Goal: Task Accomplishment & Management: Complete application form

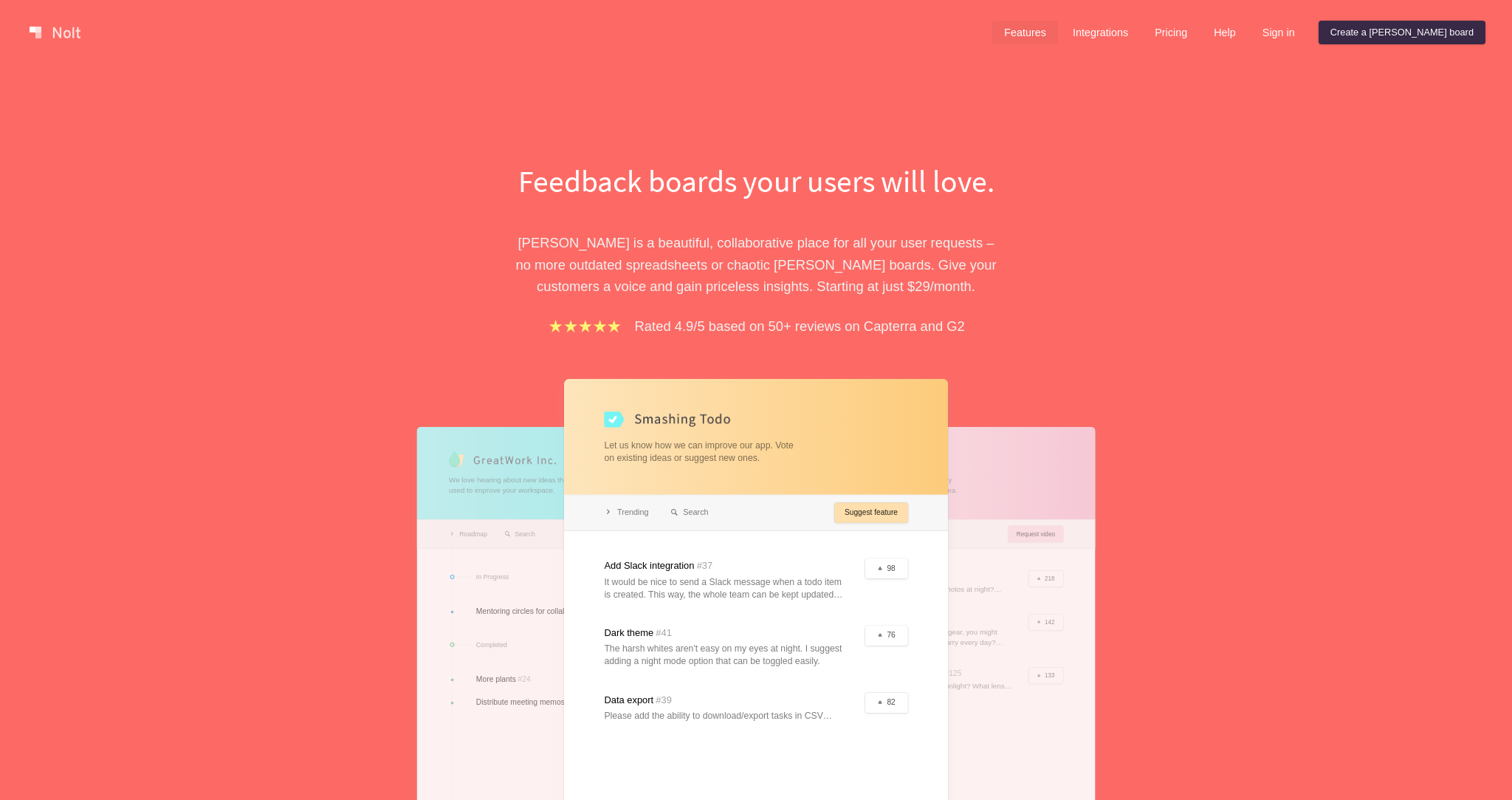
click at [1058, 34] on link "Features" at bounding box center [1025, 33] width 66 height 23
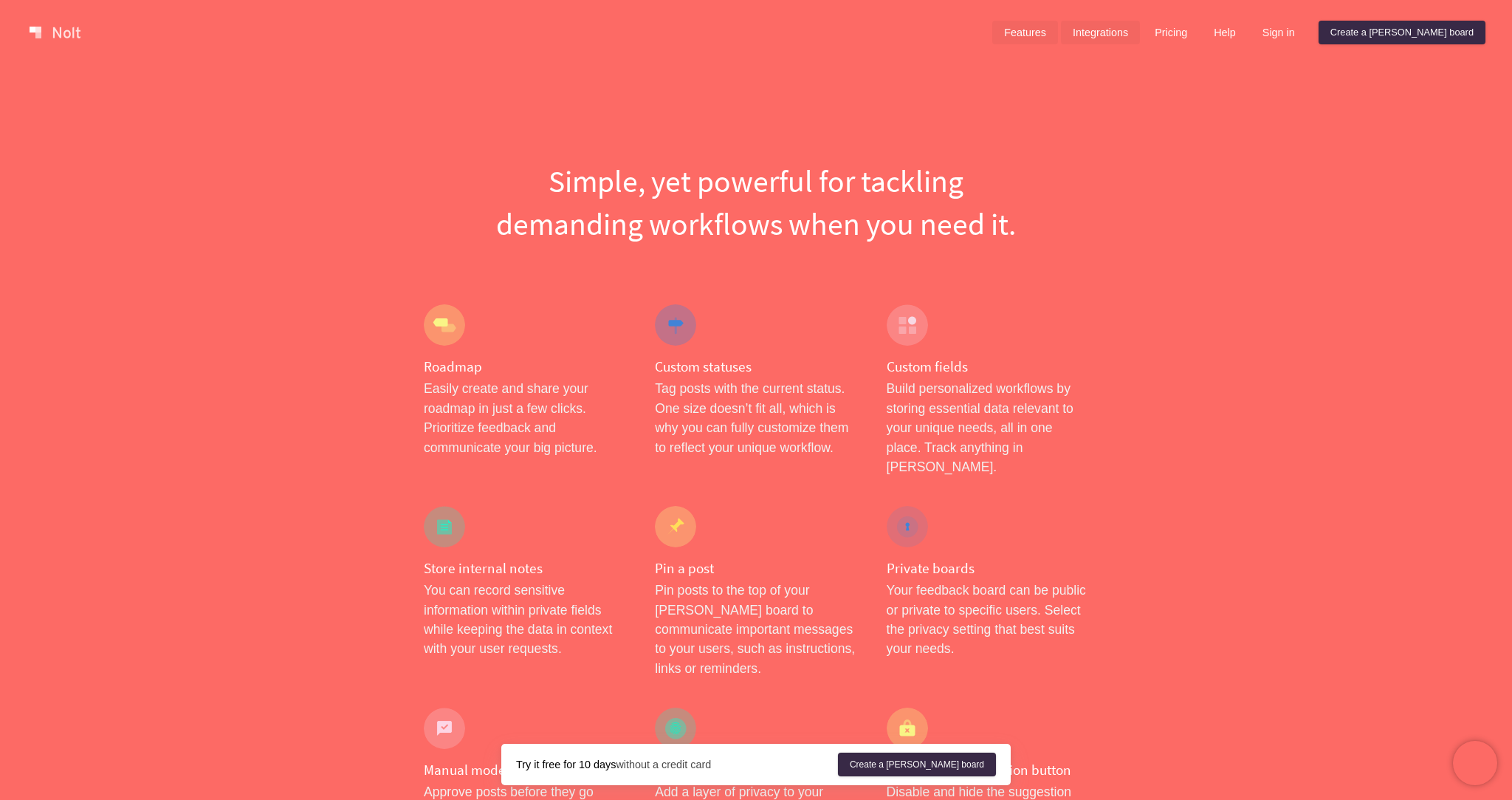
click at [1139, 39] on link "Integrations" at bounding box center [1099, 33] width 79 height 23
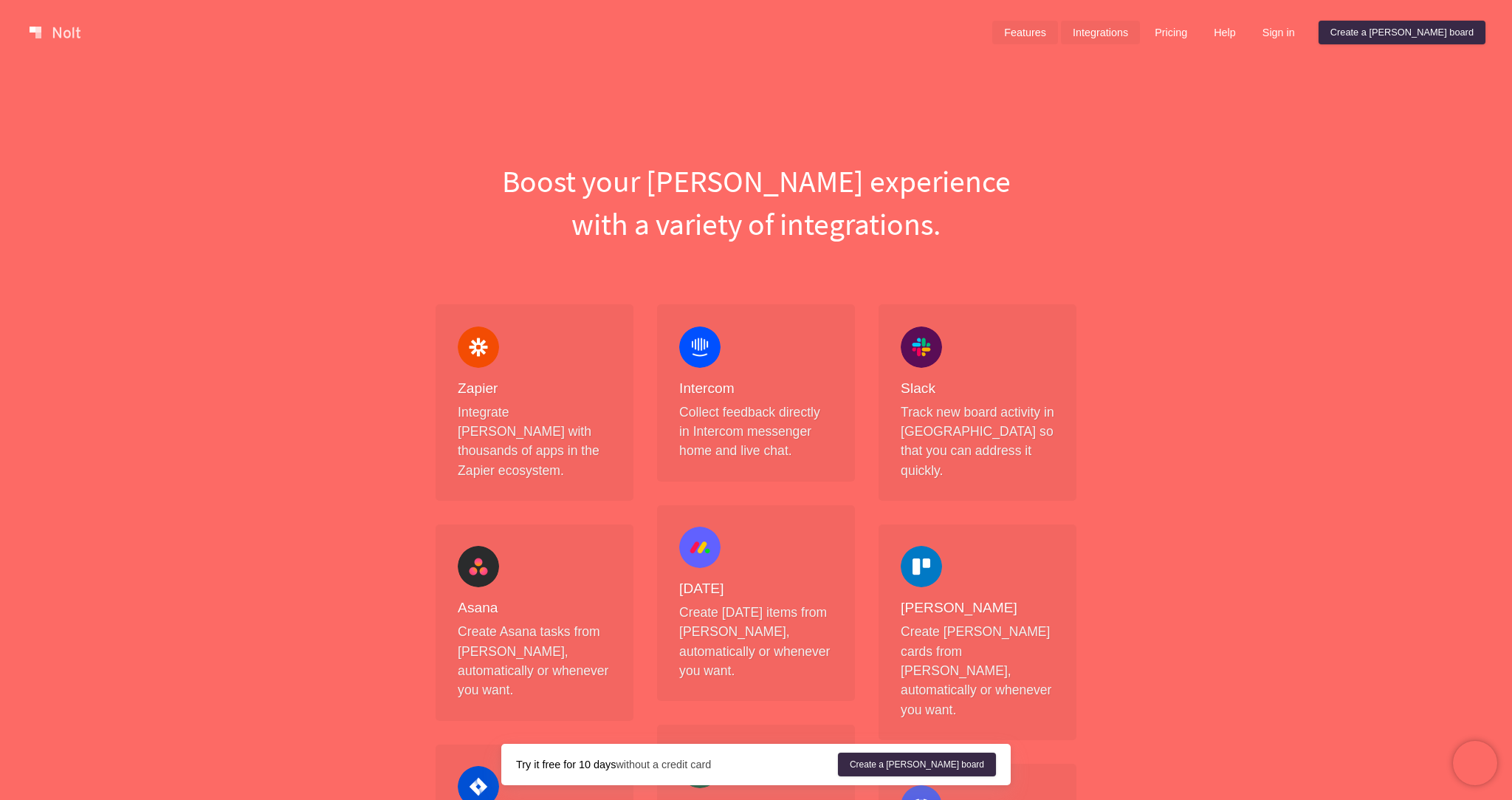
click at [1058, 41] on link "Features" at bounding box center [1025, 33] width 66 height 23
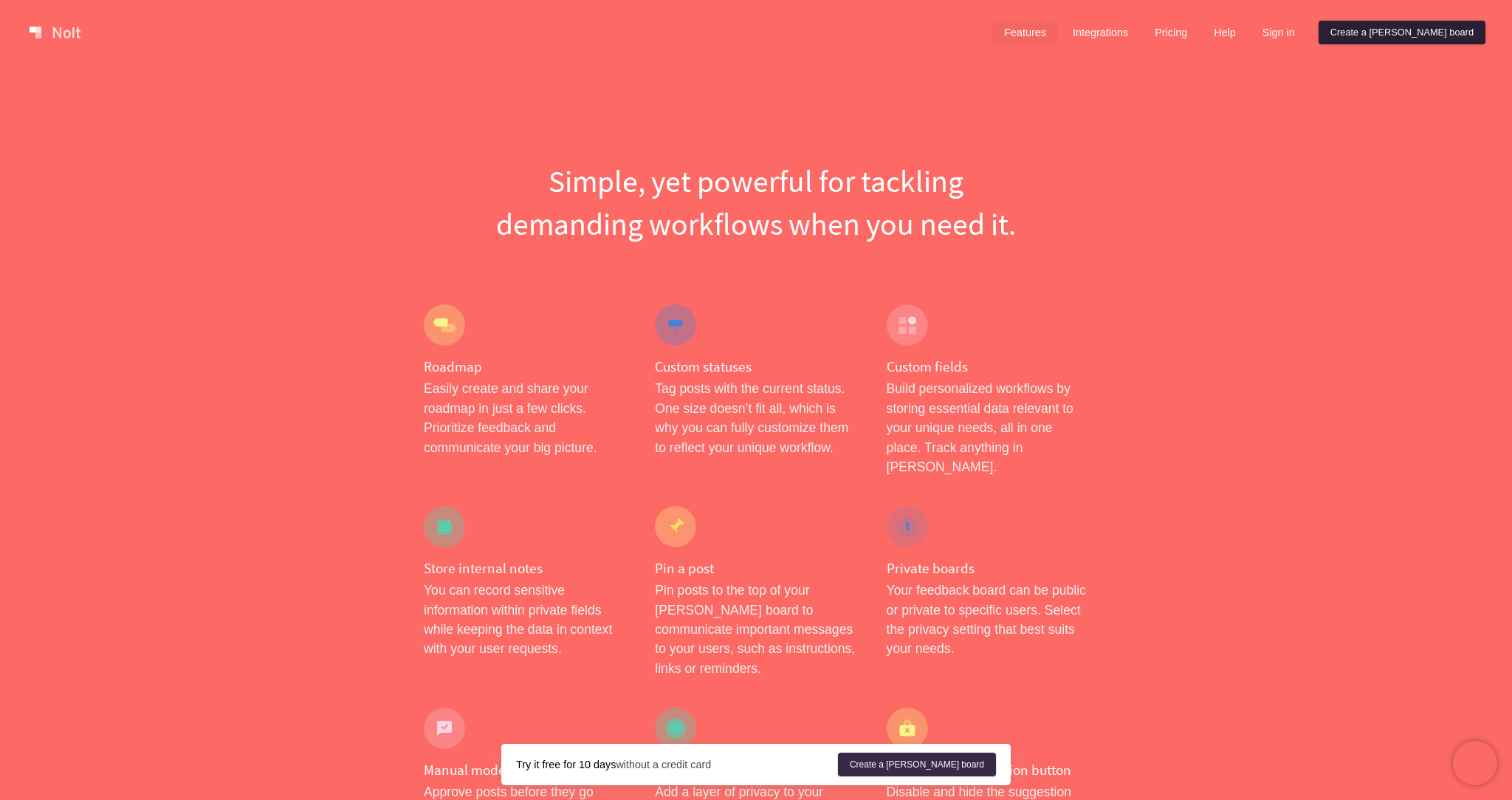
click at [1404, 28] on link "Create a [PERSON_NAME] board" at bounding box center [1401, 33] width 167 height 23
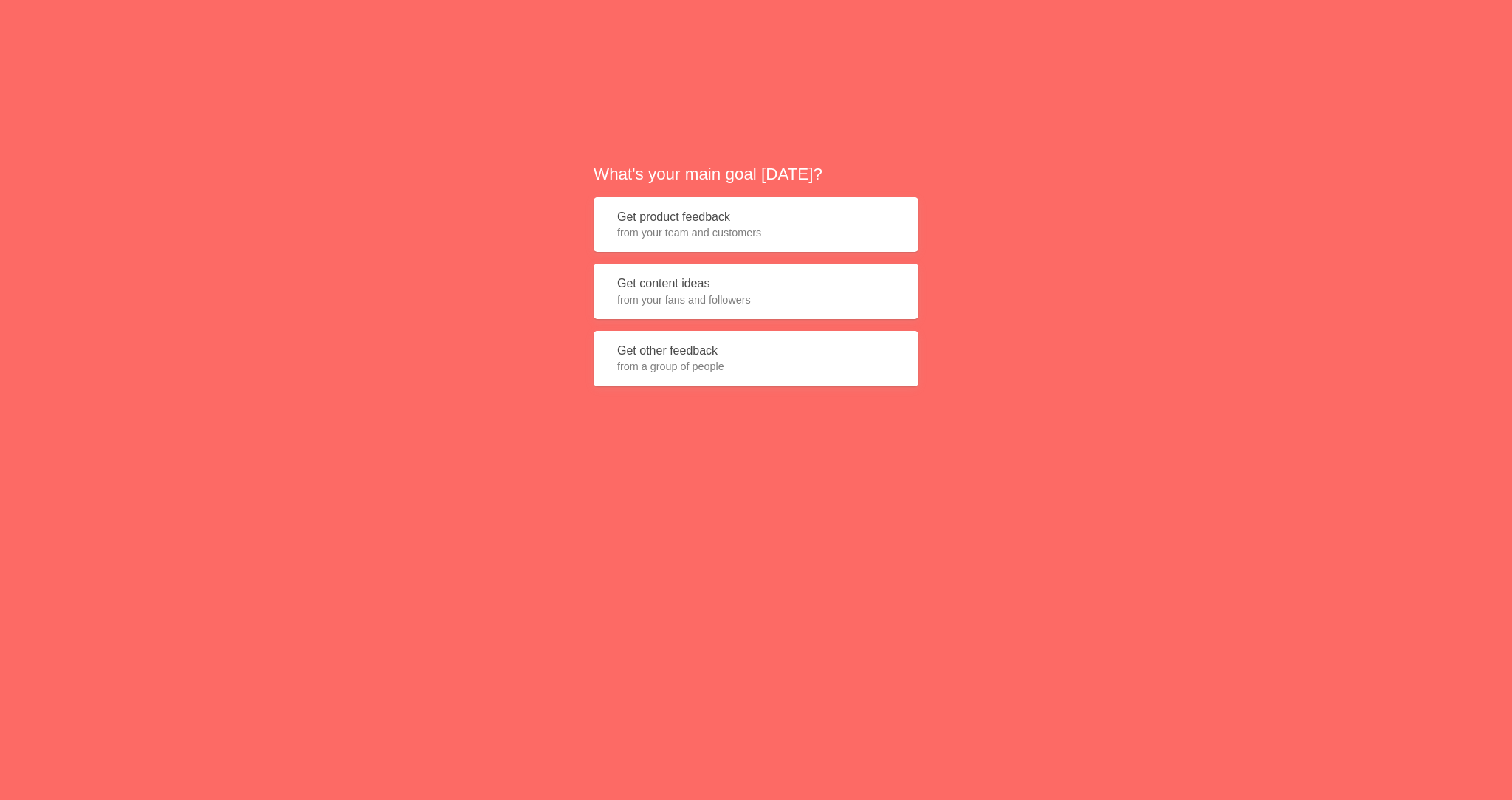
click at [685, 362] on span "from a group of people" at bounding box center [756, 366] width 277 height 14
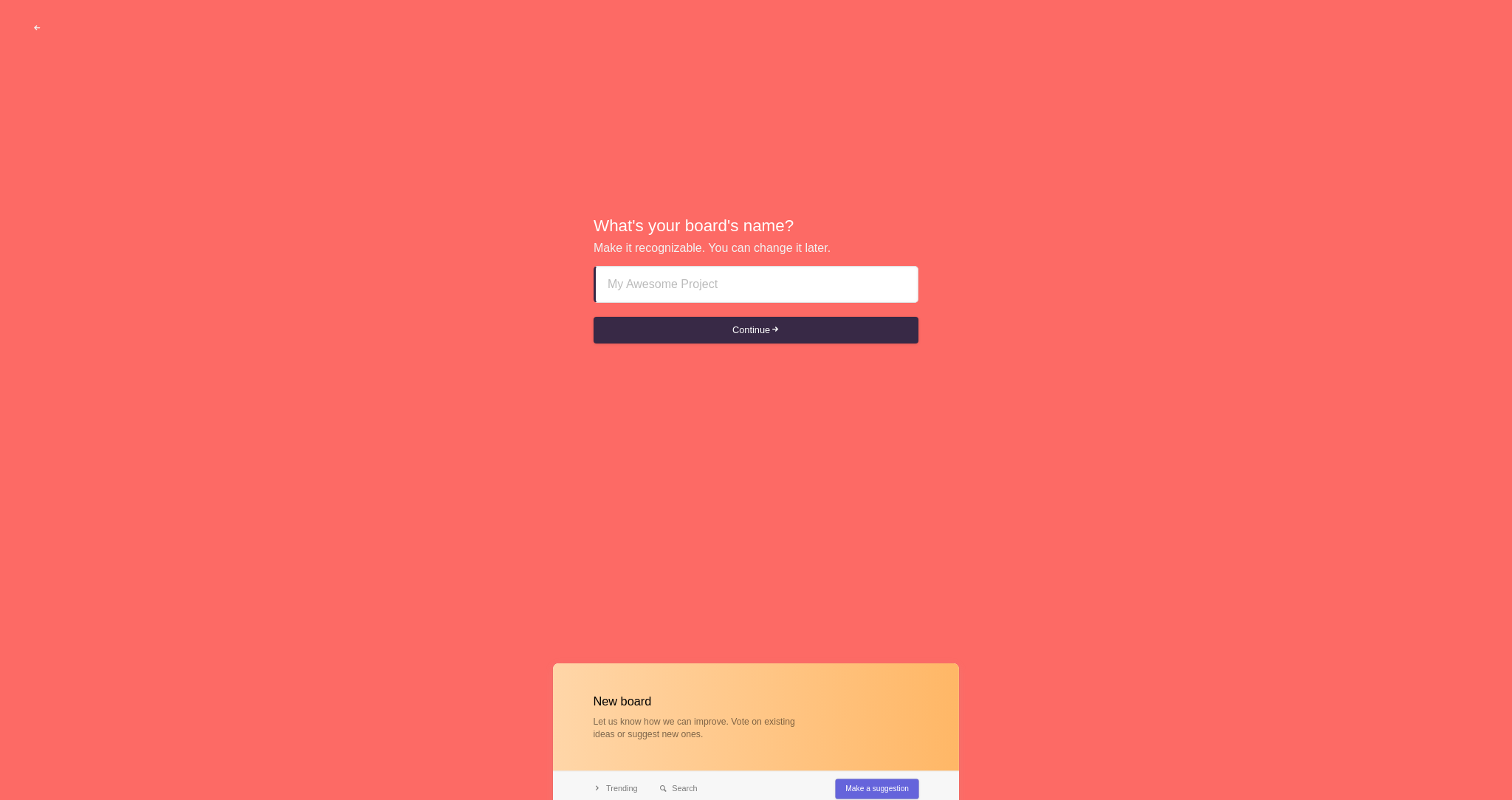
click at [686, 288] on input at bounding box center [756, 284] width 298 height 35
click at [713, 330] on button "Continue" at bounding box center [756, 330] width 325 height 26
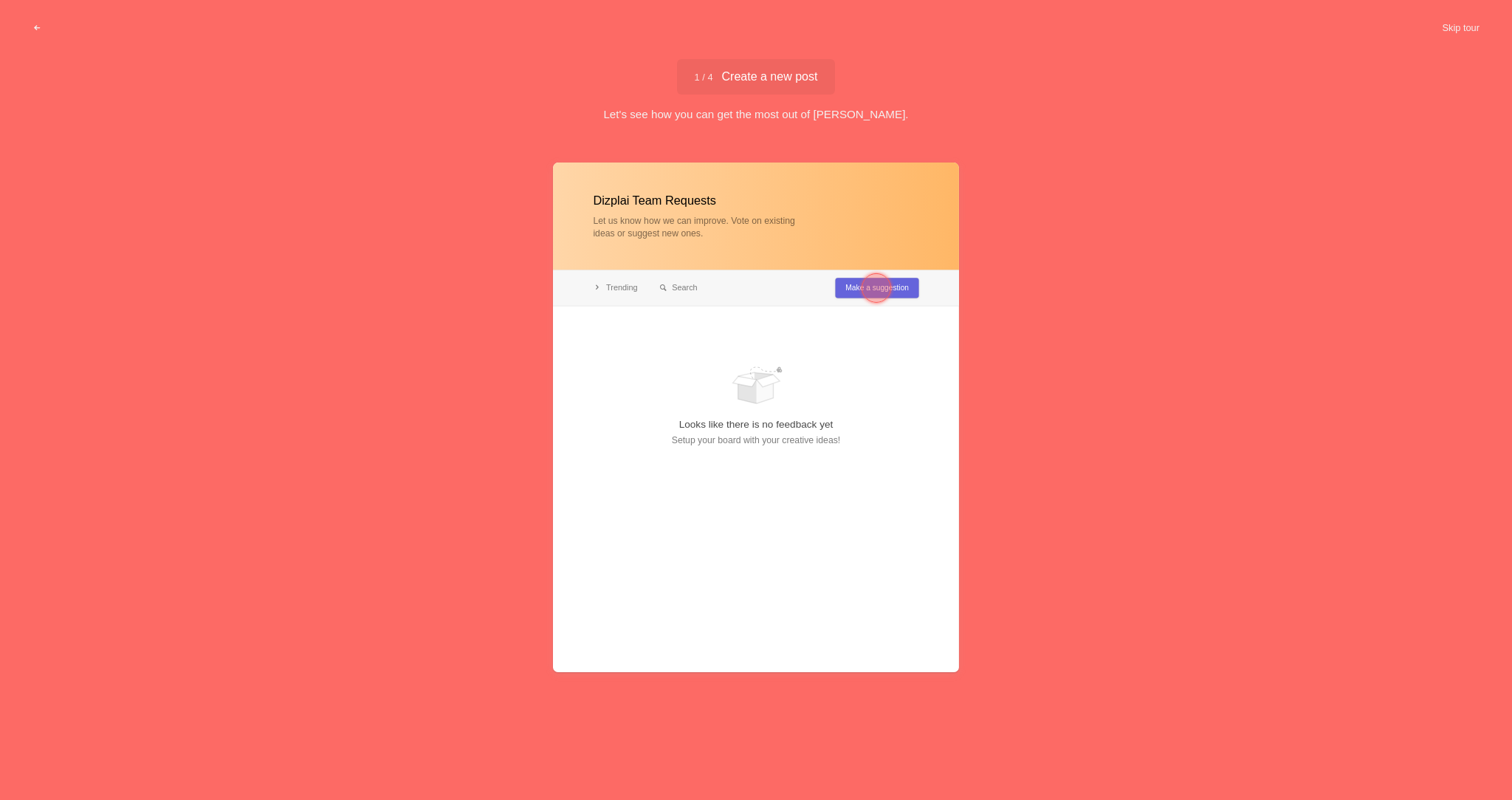
type input "Dizplai Team Requests"
click at [870, 287] on div at bounding box center [876, 288] width 30 height 30
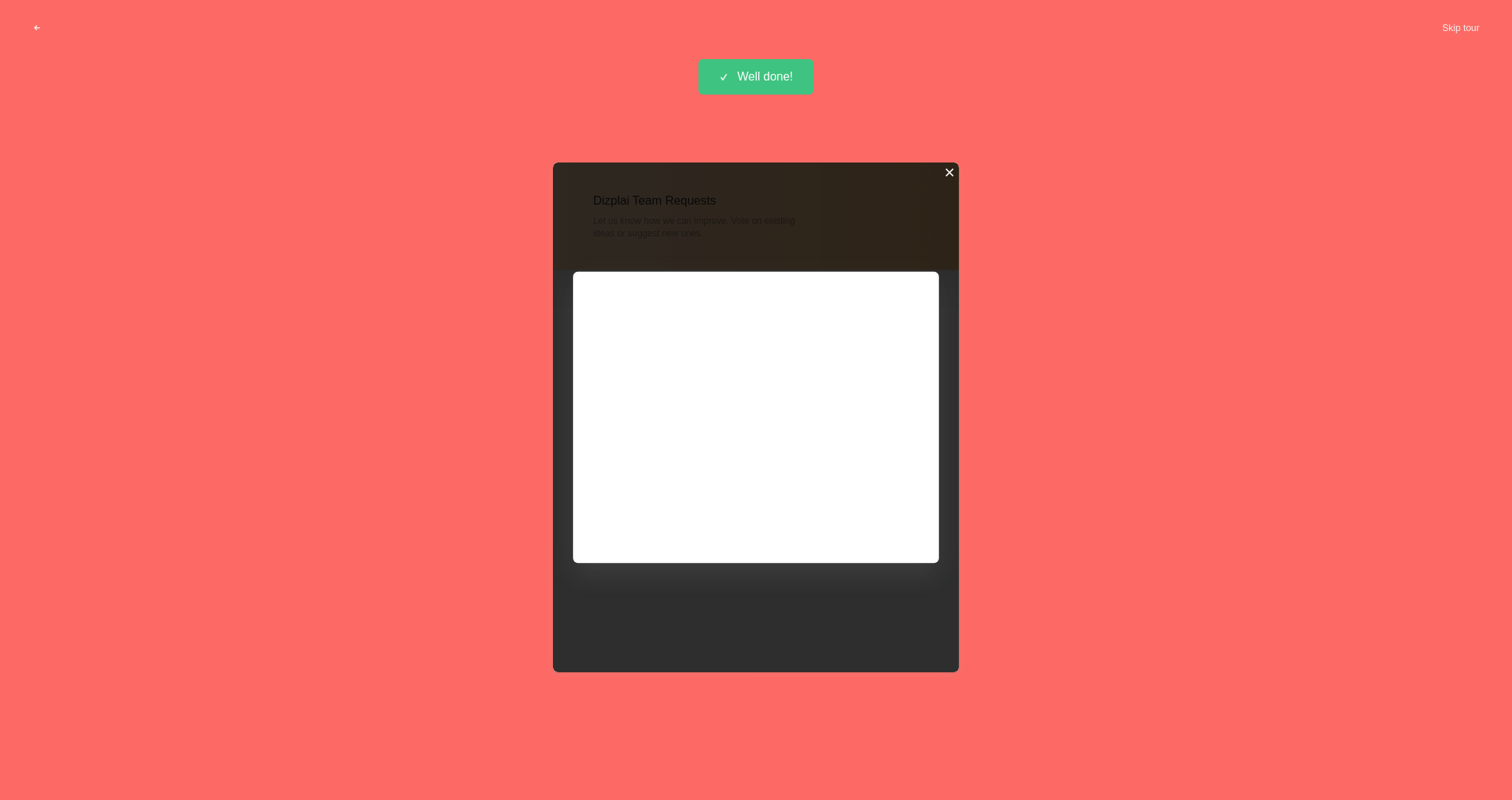
click at [948, 168] on div at bounding box center [949, 172] width 10 height 10
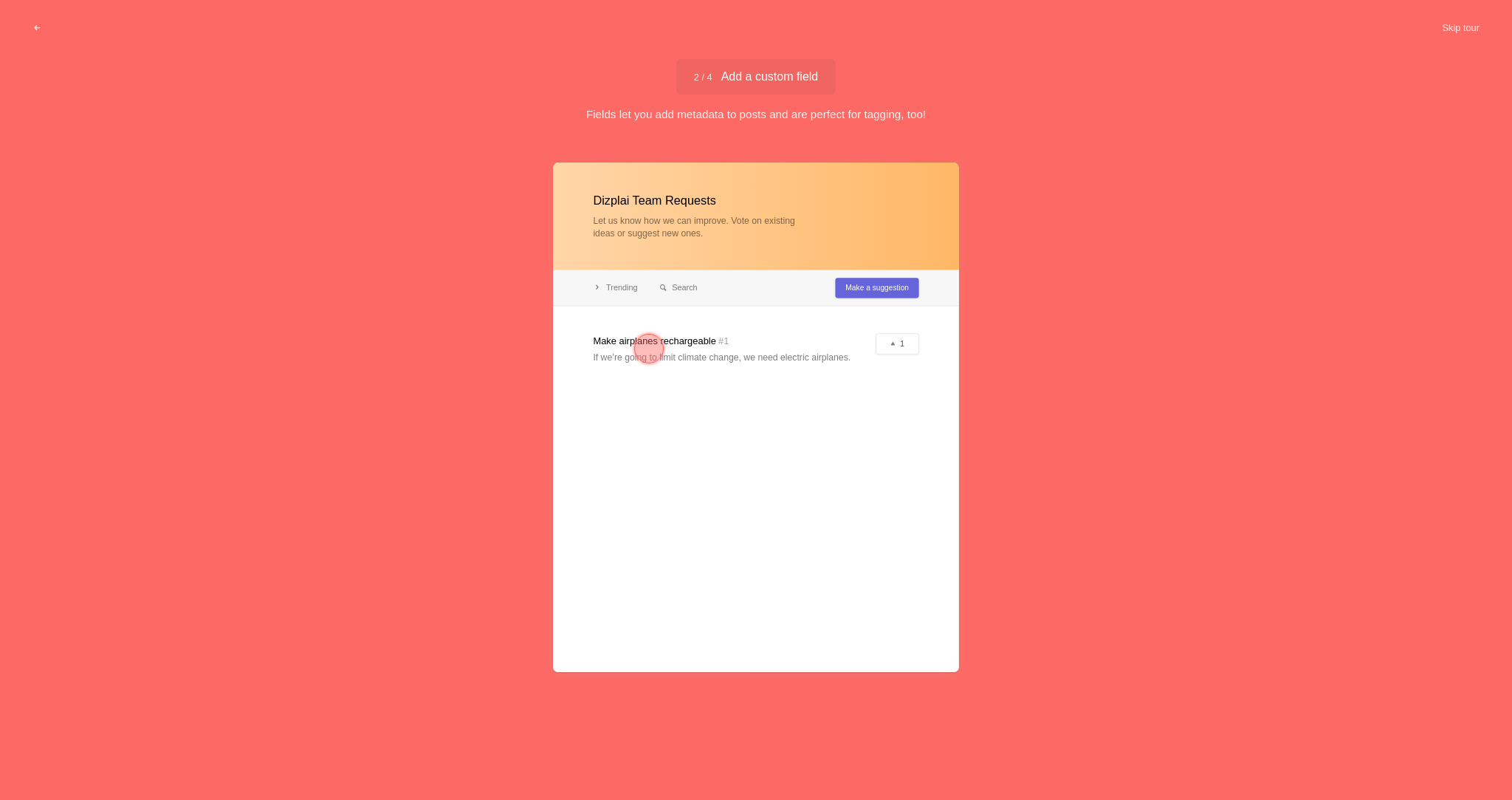
click at [705, 199] on div at bounding box center [756, 417] width 406 height 509
click at [894, 292] on div at bounding box center [756, 417] width 406 height 509
click at [1470, 26] on button "Skip tour" at bounding box center [1460, 27] width 73 height 26
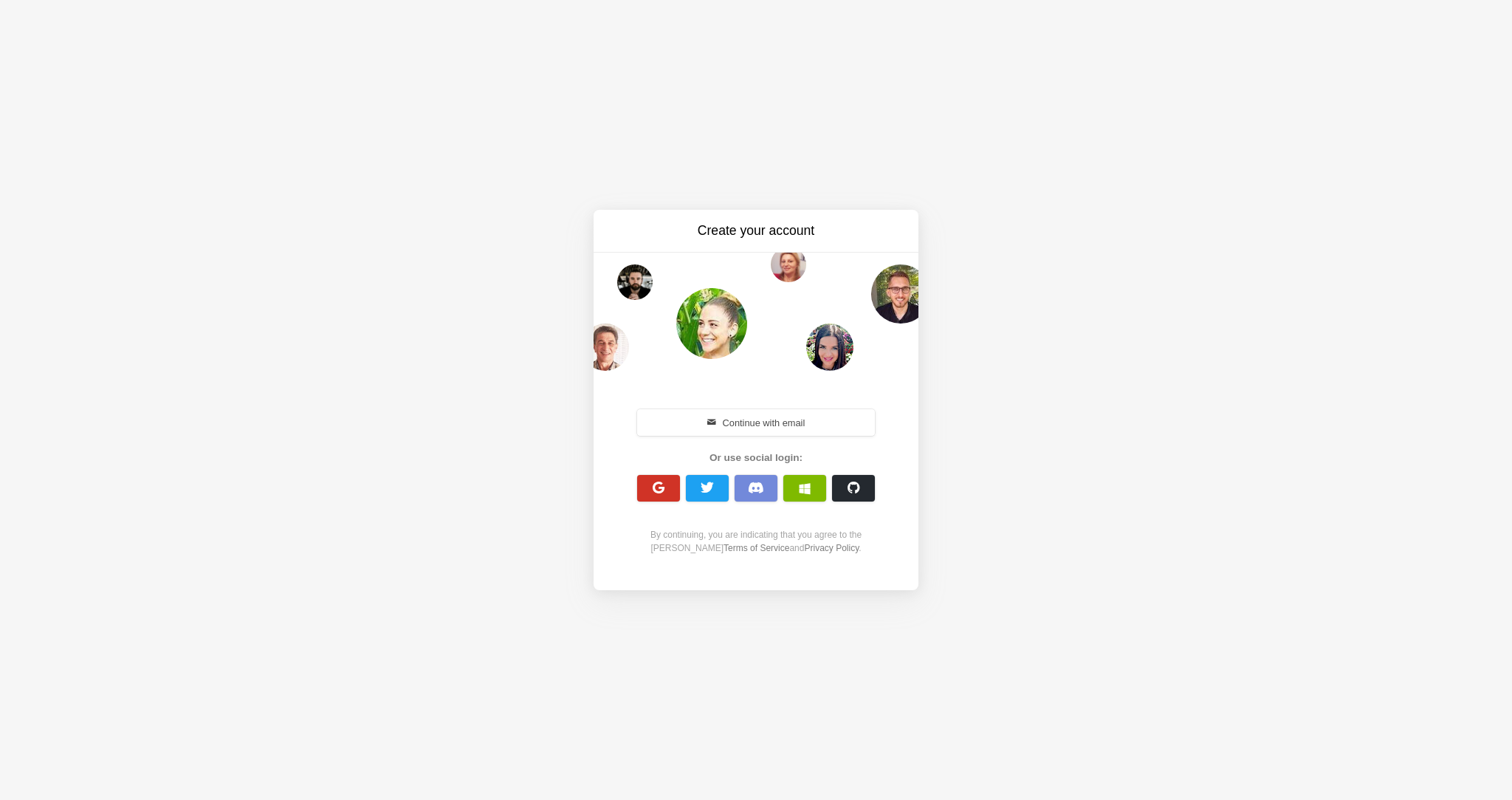
click at [673, 496] on button "button" at bounding box center [658, 488] width 42 height 26
